Goal: Information Seeking & Learning: Learn about a topic

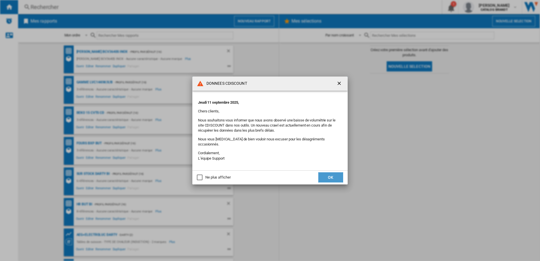
click at [332, 172] on button "OK" at bounding box center [330, 177] width 25 height 10
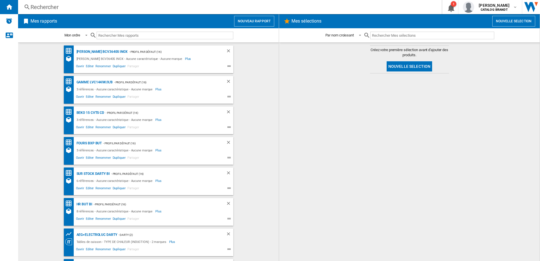
click at [69, 4] on div "Rechercher" at bounding box center [229, 7] width 397 height 8
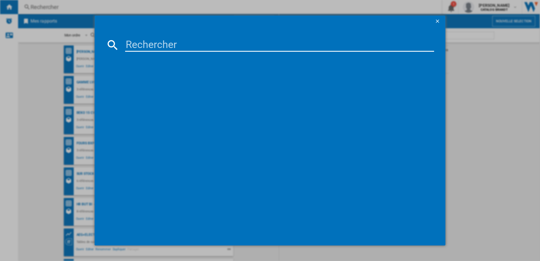
click at [148, 42] on input at bounding box center [279, 45] width 309 height 14
paste input "SMS4320X"
type input "SMS4320X"
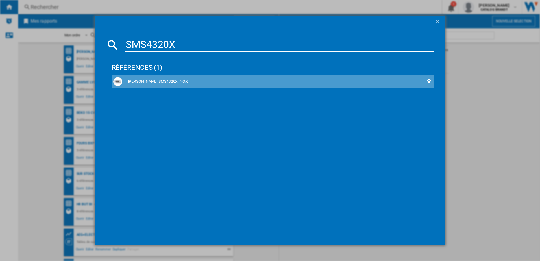
click at [151, 82] on div "[PERSON_NAME] SMS4320X INOX" at bounding box center [274, 82] width 304 height 6
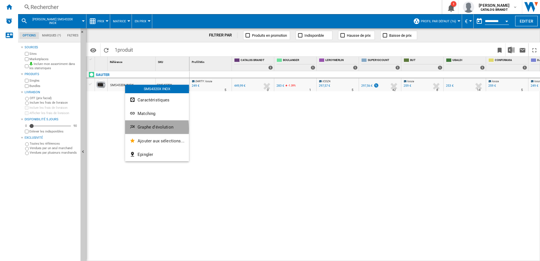
click at [146, 129] on span "Graphe d'évolution" at bounding box center [156, 127] width 36 height 5
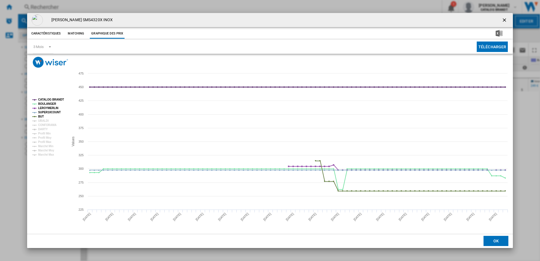
click at [59, 100] on tspan "CATALOG BRANDT" at bounding box center [51, 99] width 26 height 3
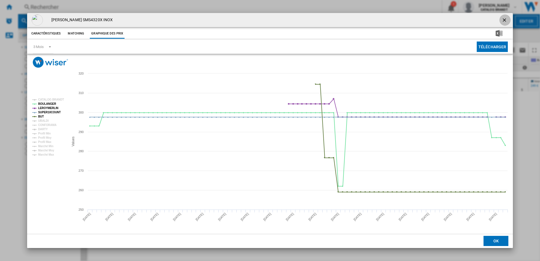
click at [504, 21] on ng-md-icon "getI18NText('BUTTONS.CLOSE_DIALOG')" at bounding box center [505, 20] width 7 height 7
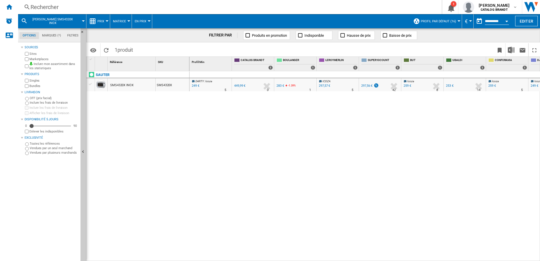
click at [53, 11] on div "Rechercher" at bounding box center [229, 7] width 397 height 8
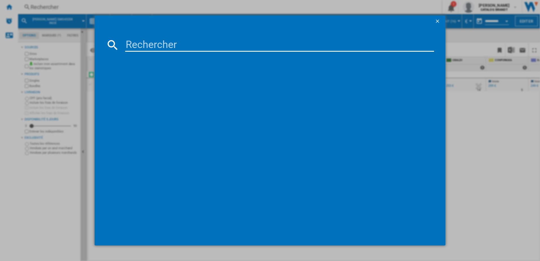
click at [135, 38] on md-dialog-content at bounding box center [270, 136] width 351 height 218
click at [135, 40] on input at bounding box center [279, 45] width 309 height 14
paste input "SKS6200LX"
type input "SKS6200LX"
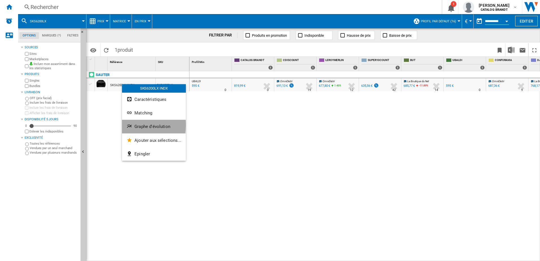
click at [142, 125] on span "Graphe d'évolution" at bounding box center [152, 126] width 36 height 5
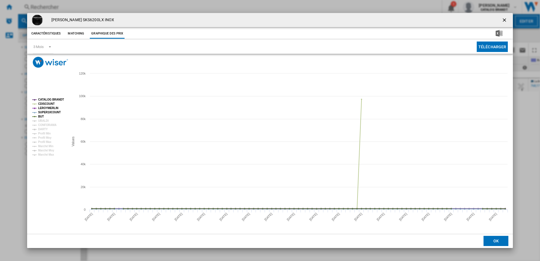
click at [58, 100] on tspan "CATALOG BRANDT" at bounding box center [51, 99] width 26 height 3
click at [45, 103] on tspan "CDISCOUNT" at bounding box center [46, 103] width 17 height 3
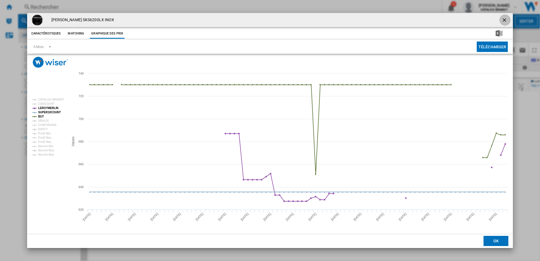
click at [502, 23] on ng-md-icon "getI18NText('BUTTONS.CLOSE_DIALOG')" at bounding box center [505, 20] width 7 height 7
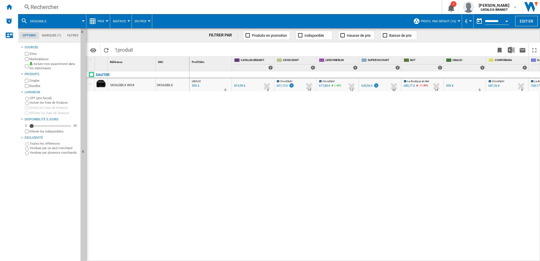
click at [58, 9] on div "Rechercher" at bounding box center [229, 7] width 397 height 8
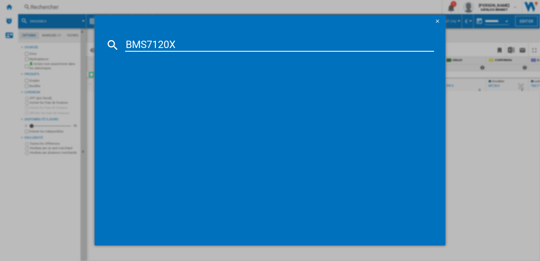
click at [159, 45] on input "BMS7120X" at bounding box center [279, 45] width 309 height 14
type input "BMS7120X"
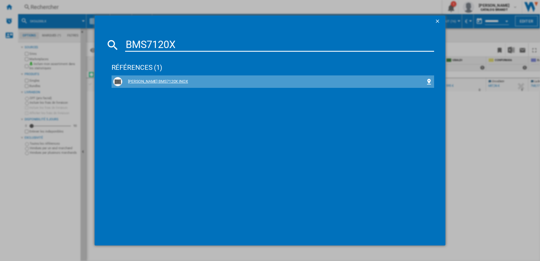
click at [141, 85] on div "[PERSON_NAME] BMS7120X INOX" at bounding box center [272, 81] width 319 height 9
click at [154, 79] on div "[PERSON_NAME] BMS7120X INOX" at bounding box center [274, 82] width 304 height 6
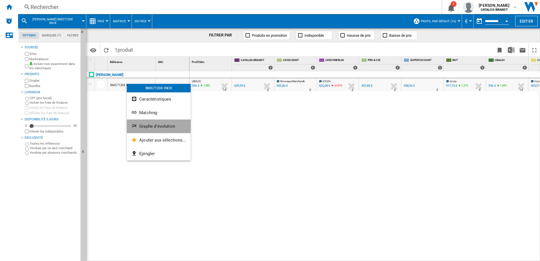
click at [169, 129] on button "Graphe d'évolution" at bounding box center [159, 126] width 64 height 14
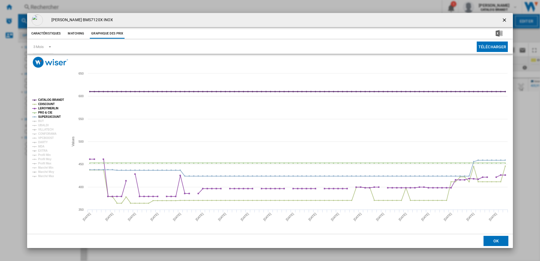
click at [56, 99] on tspan "CATALOG BRANDT" at bounding box center [51, 99] width 26 height 3
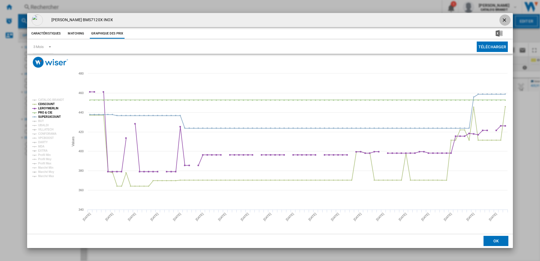
click at [507, 20] on ng-md-icon "getI18NText('BUTTONS.CLOSE_DIALOG')" at bounding box center [505, 20] width 7 height 7
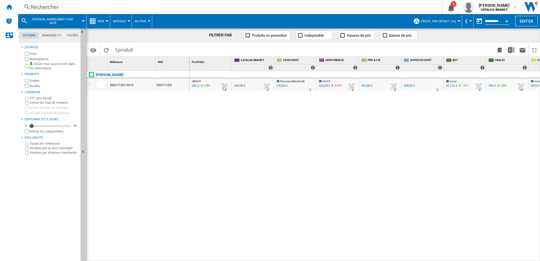
click at [42, 8] on div "Rechercher" at bounding box center [229, 7] width 397 height 8
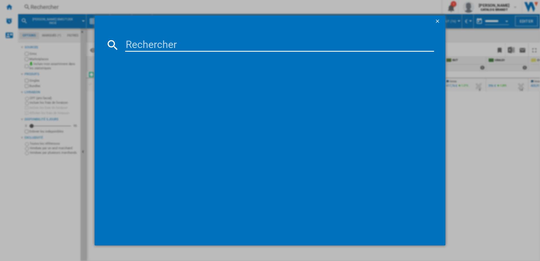
click at [156, 43] on input at bounding box center [279, 45] width 309 height 14
type input "BKS5132X"
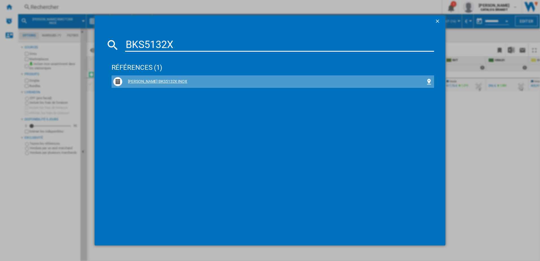
click at [143, 82] on div "[PERSON_NAME] BKS5132X INOX" at bounding box center [274, 82] width 304 height 6
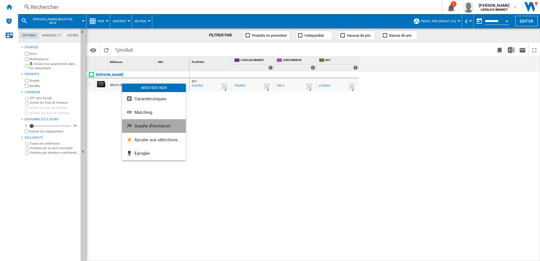
click at [156, 123] on button "Graphe d'évolution" at bounding box center [154, 126] width 64 height 14
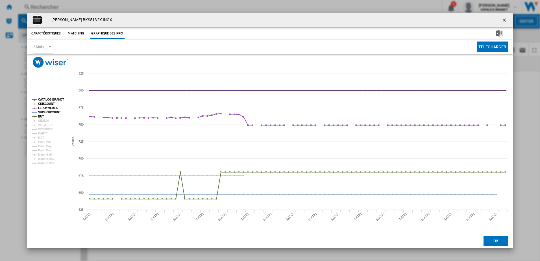
click at [57, 97] on rect "Product popup" at bounding box center [48, 131] width 36 height 71
click at [58, 99] on tspan "CATALOG BRANDT" at bounding box center [51, 99] width 26 height 3
